Goal: Task Accomplishment & Management: Manage account settings

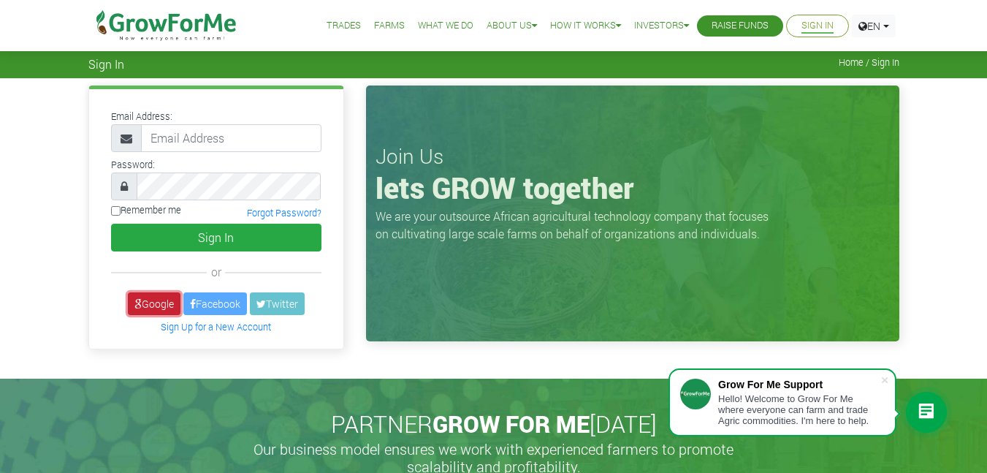
click at [142, 298] on link "Google" at bounding box center [154, 303] width 53 height 23
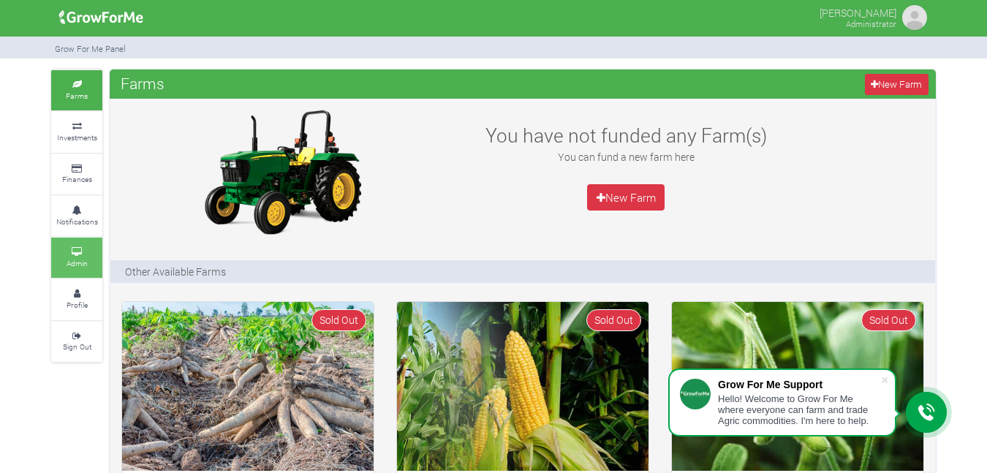
click at [80, 262] on small "Admin" at bounding box center [76, 263] width 21 height 10
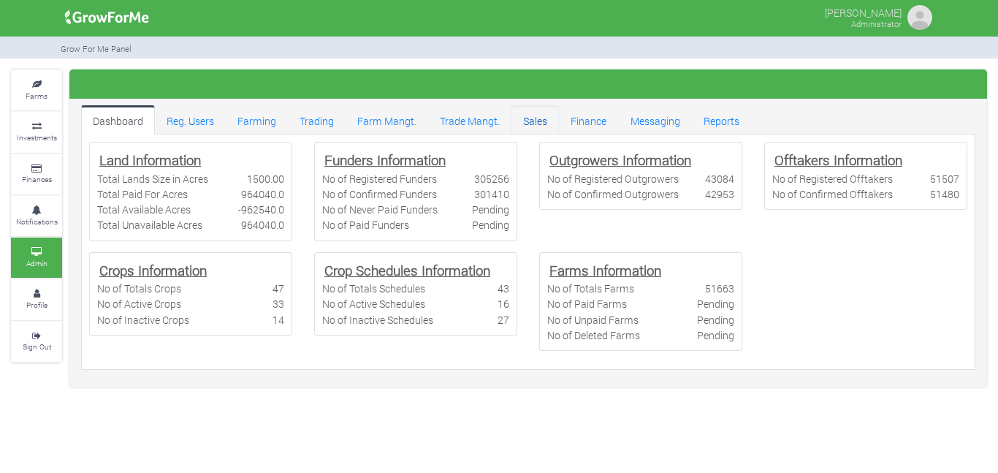
click at [544, 126] on link "Sales" at bounding box center [535, 119] width 47 height 29
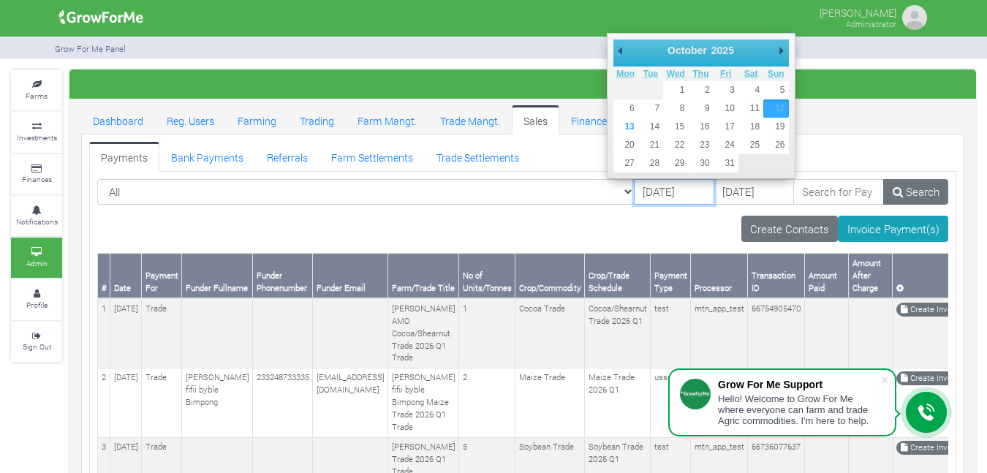
click at [649, 195] on input "[DATE]" at bounding box center [674, 192] width 80 height 26
type input "[DATE]"
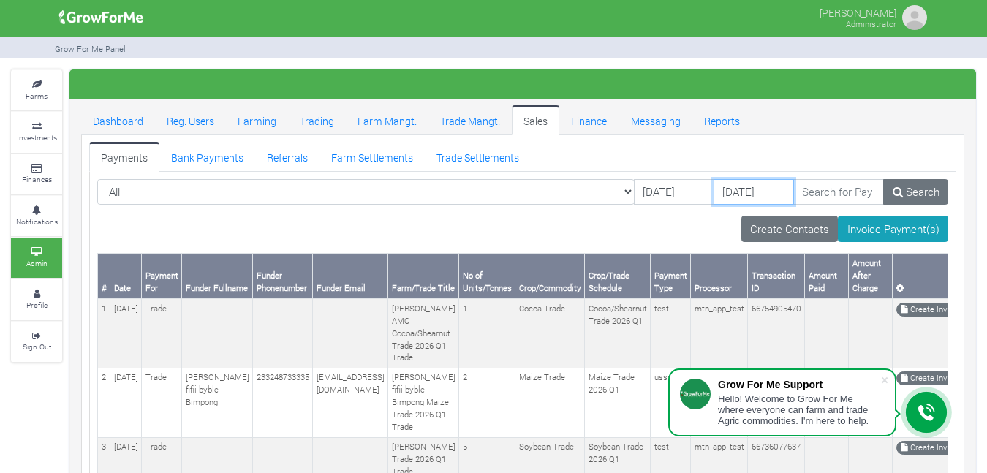
click at [713, 201] on input "14/10/2025" at bounding box center [753, 192] width 80 height 26
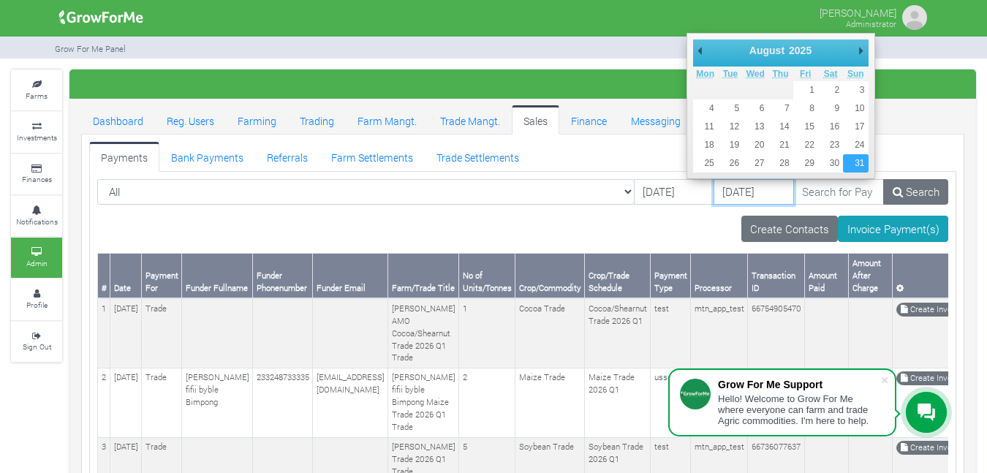
type input "[DATE]"
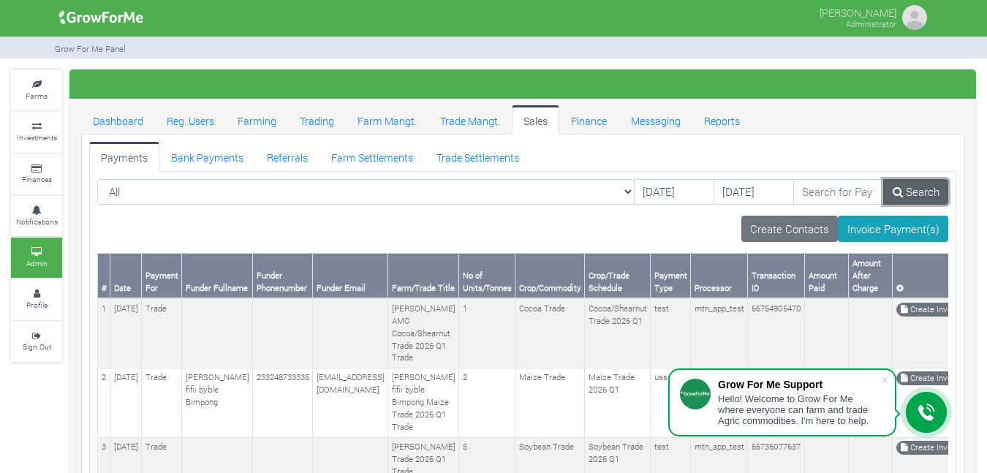
click at [923, 189] on link "Search" at bounding box center [915, 192] width 65 height 26
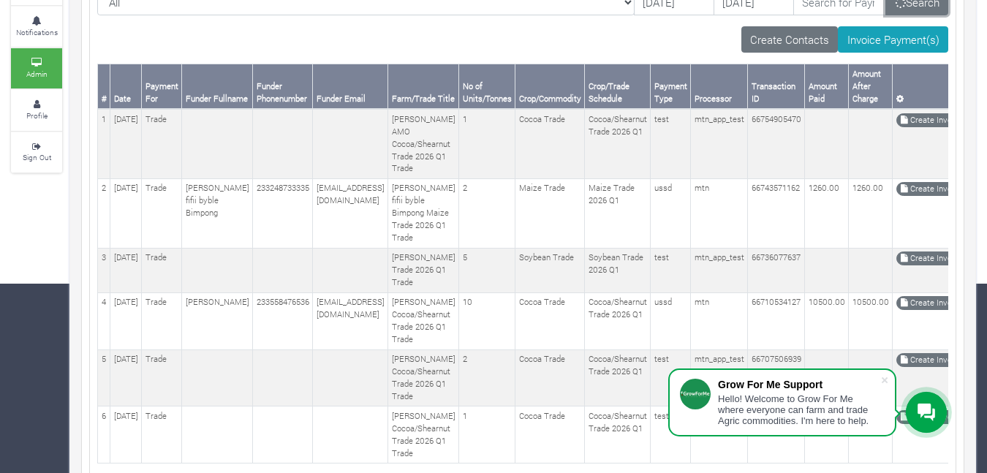
scroll to position [180, 0]
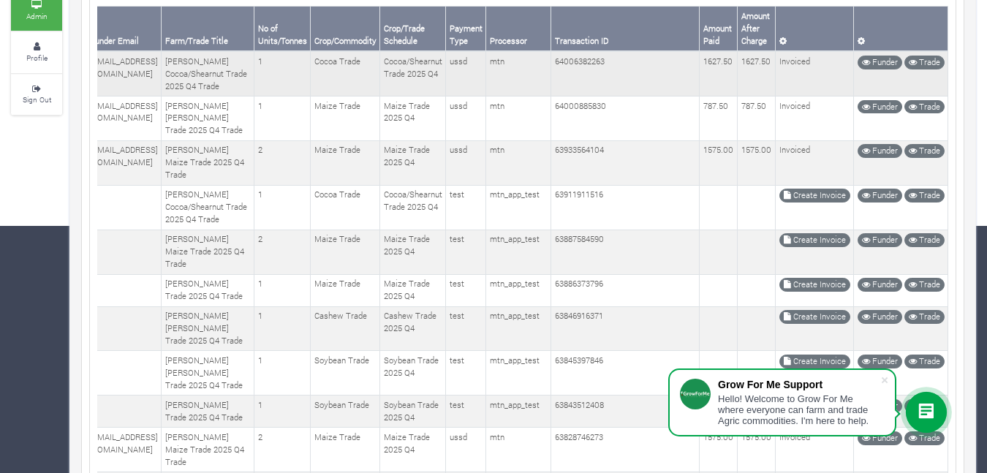
scroll to position [249, 0]
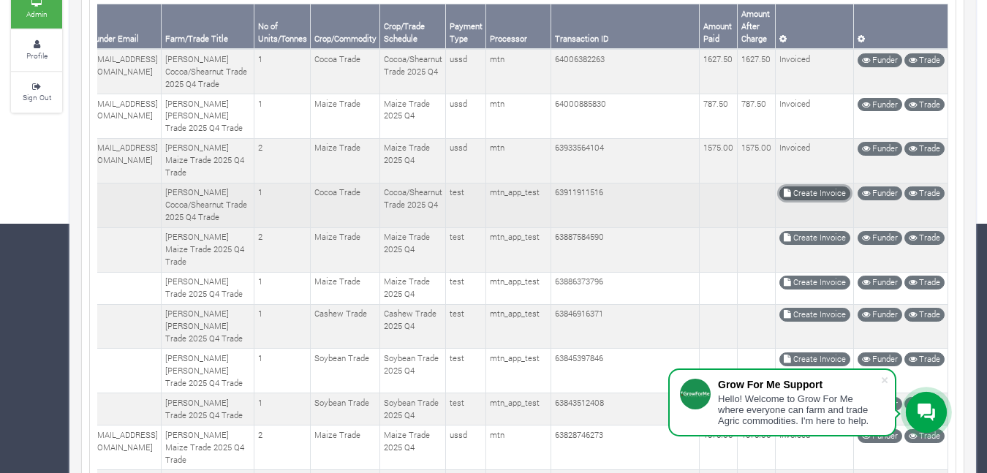
click at [809, 200] on link "Create Invoice" at bounding box center [814, 193] width 71 height 14
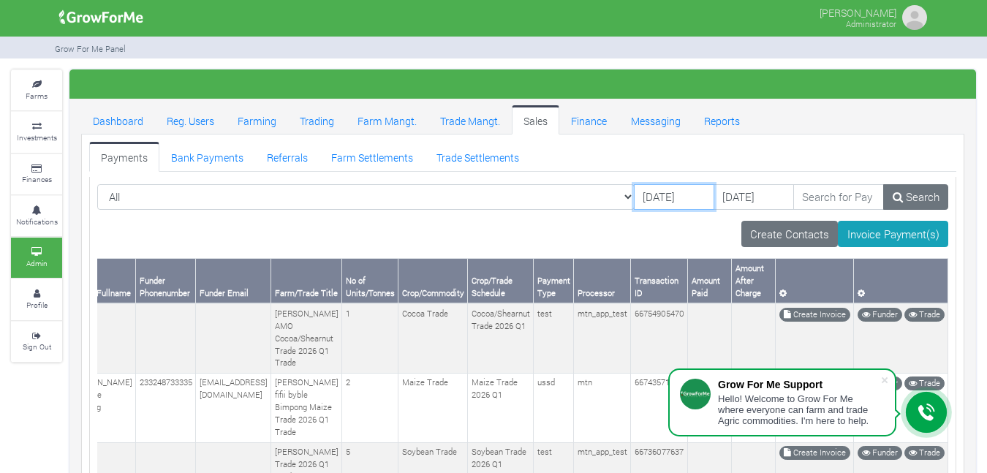
click at [640, 204] on input "12/10/2025" at bounding box center [674, 197] width 80 height 26
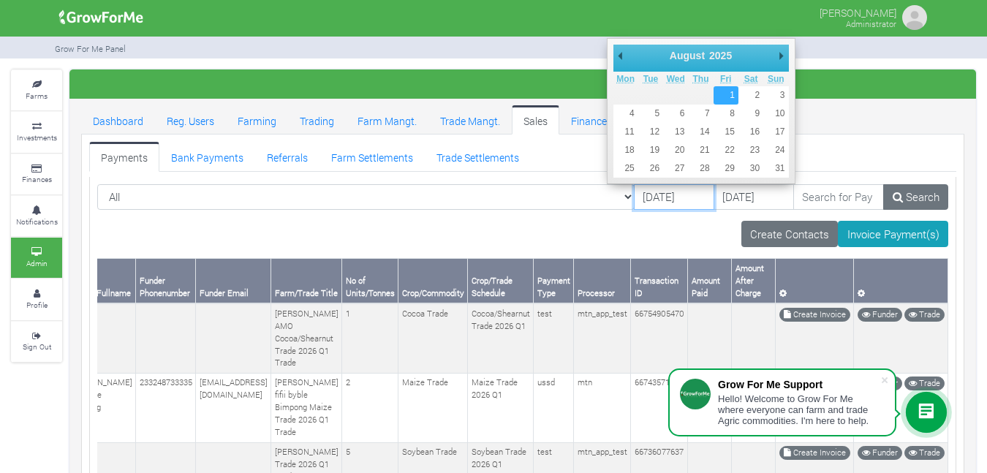
type input "[DATE]"
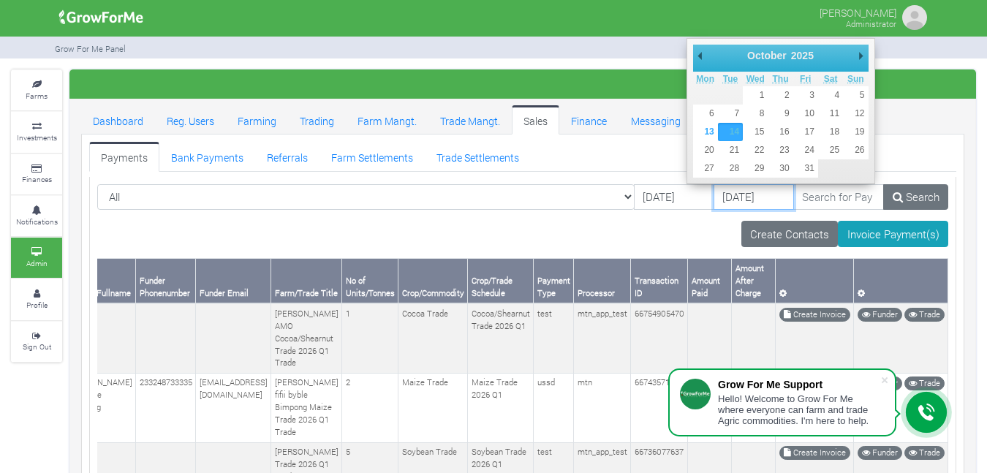
click at [713, 198] on input "14/10/2025" at bounding box center [753, 197] width 80 height 26
type input "[DATE]"
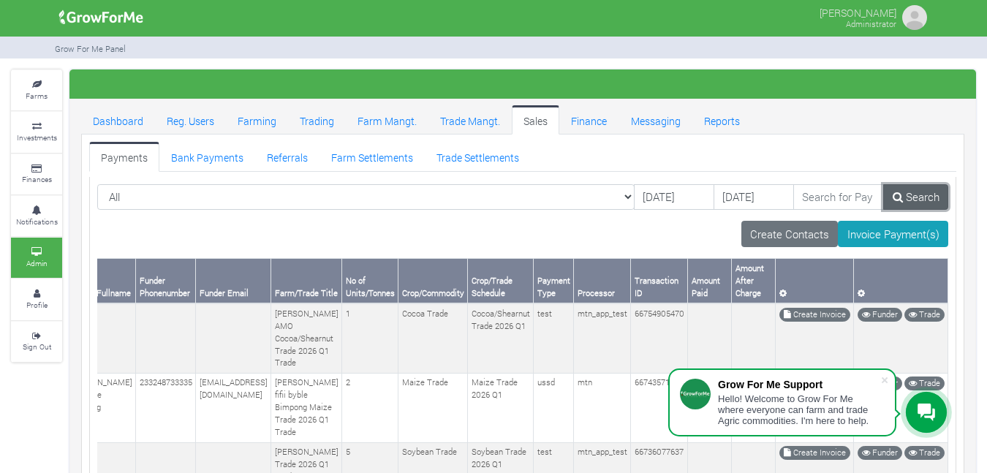
click at [908, 200] on link "Search" at bounding box center [915, 197] width 65 height 26
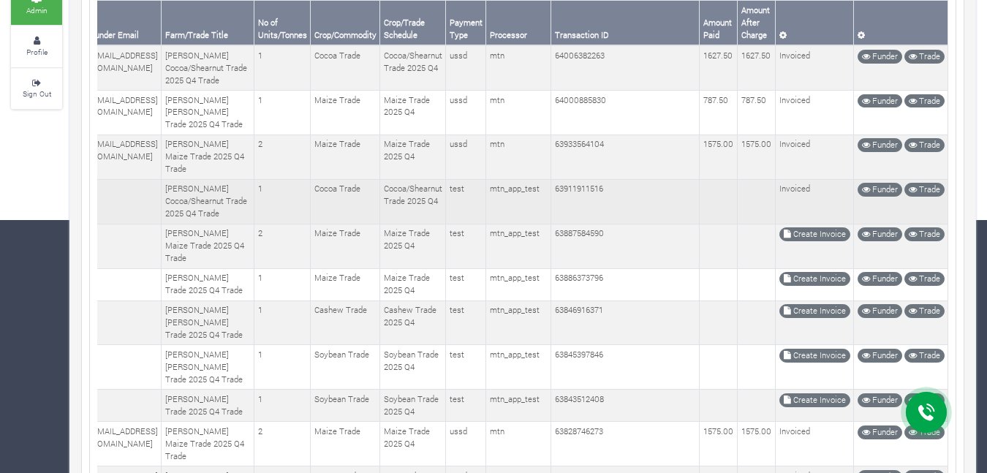
scroll to position [0, 289]
